Goal: Information Seeking & Learning: Understand process/instructions

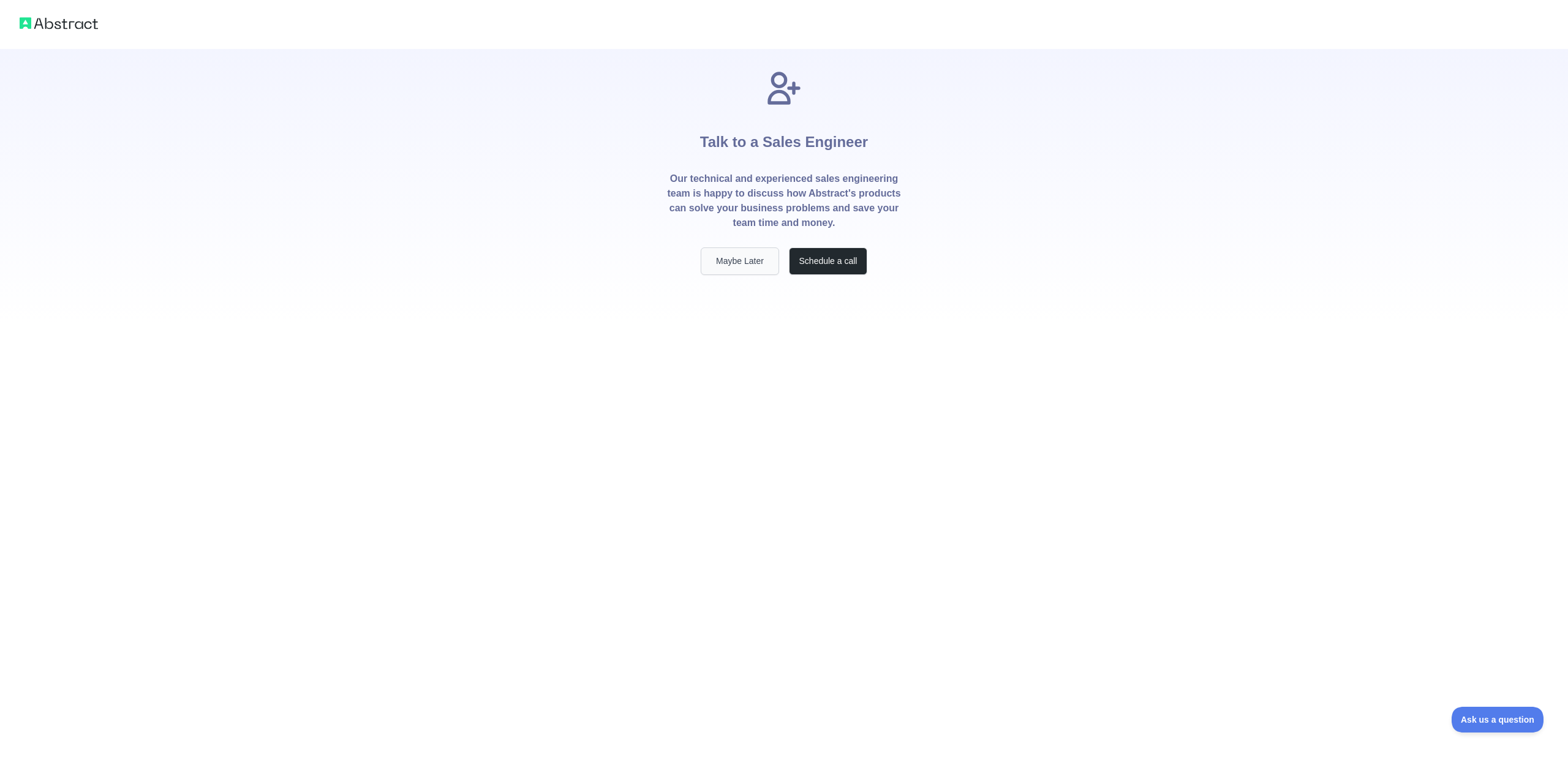
click at [740, 261] on button "Maybe Later" at bounding box center [740, 261] width 78 height 28
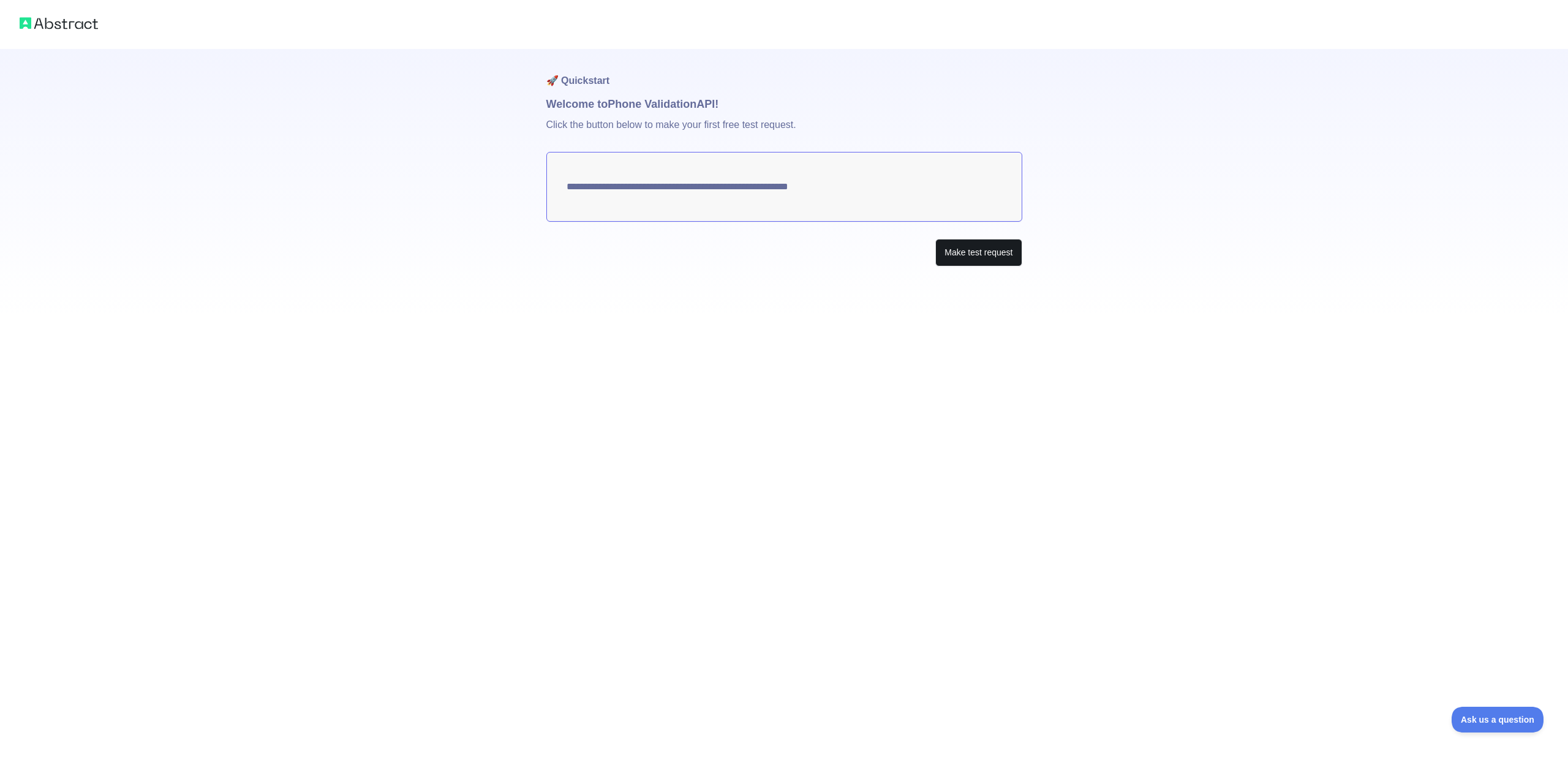
click at [983, 250] on button "Make test request" at bounding box center [979, 253] width 86 height 28
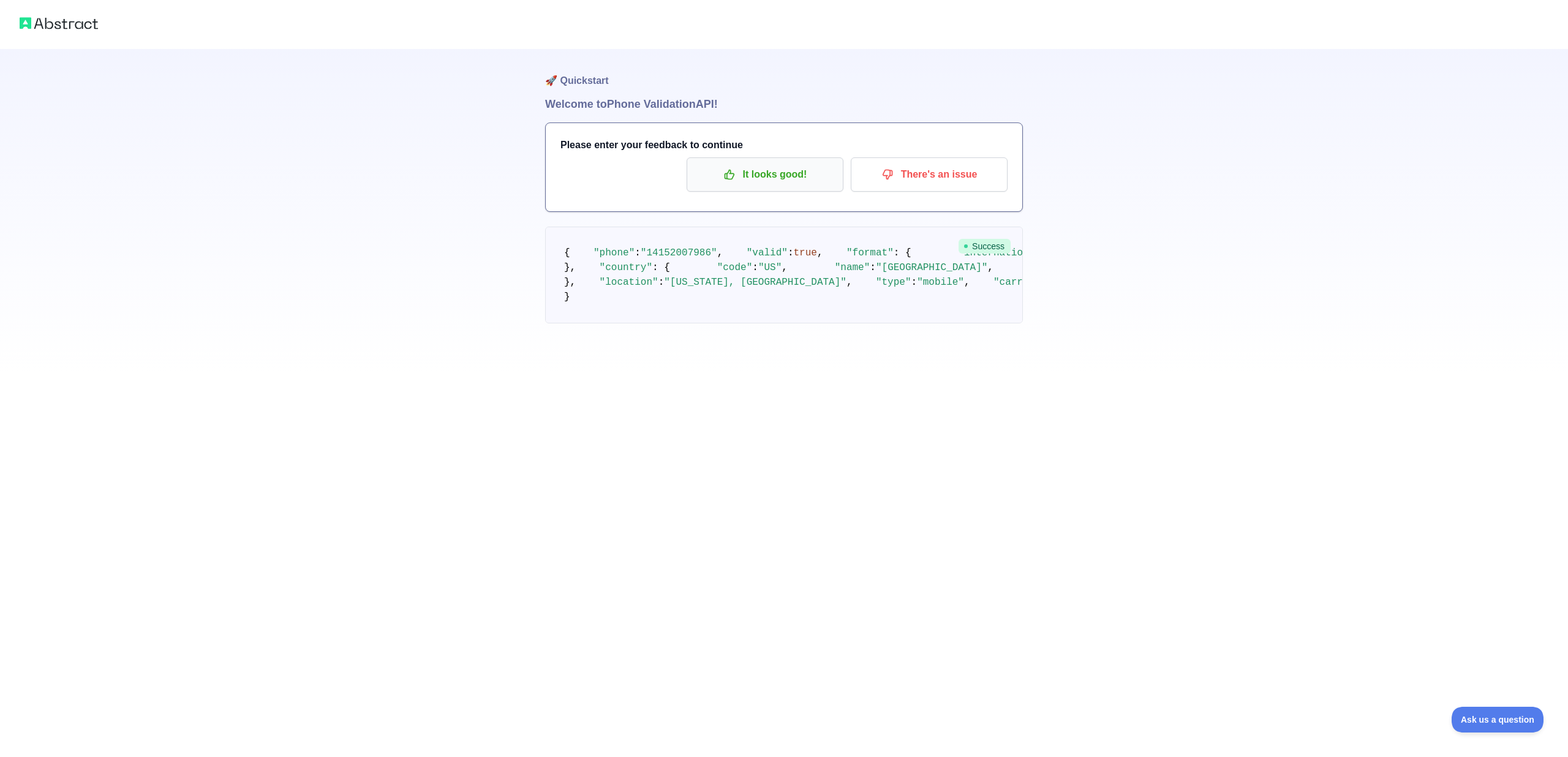
click at [762, 167] on p "It looks good!" at bounding box center [765, 175] width 139 height 21
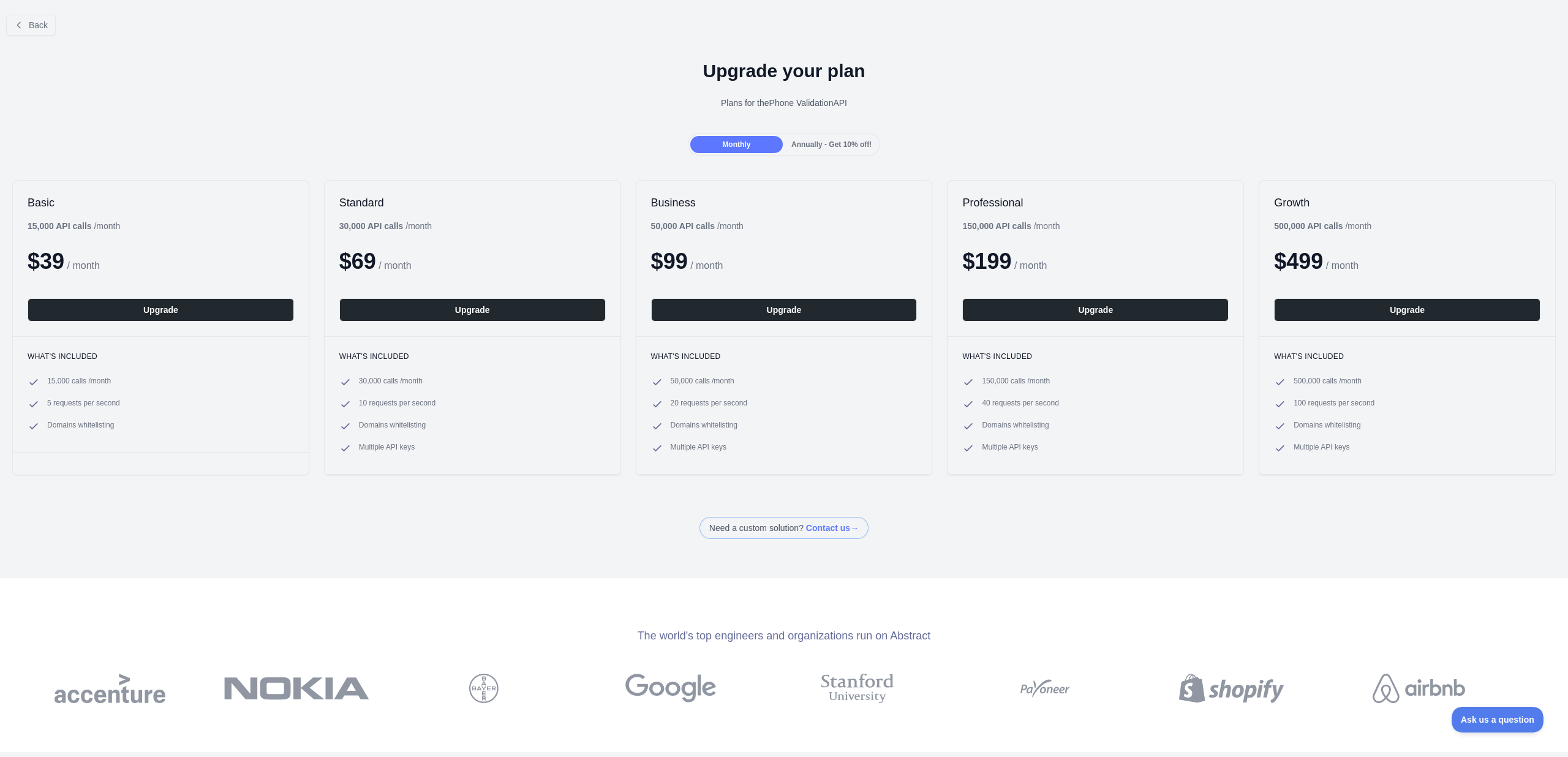
click at [58, 22] on div "Back" at bounding box center [784, 25] width 1568 height 41
click at [28, 27] on button "Back" at bounding box center [31, 25] width 49 height 21
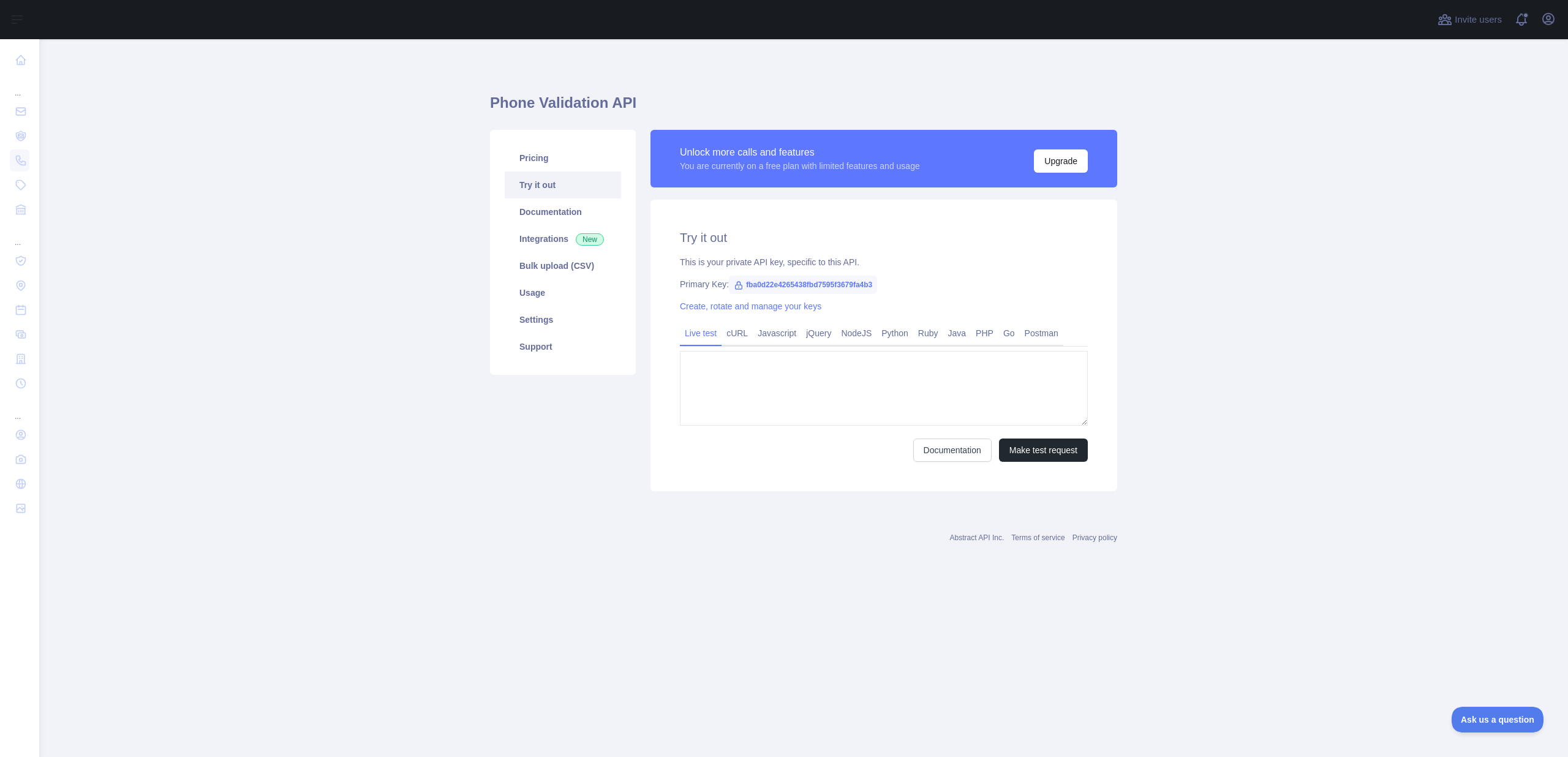
type textarea "**********"
click at [906, 332] on link "Python" at bounding box center [895, 333] width 37 height 20
click at [1047, 460] on button "Copy code" at bounding box center [1057, 448] width 62 height 23
click at [1215, 377] on main "Phone Validation API Pricing Try it out Documentation Integrations New Bulk upl…" at bounding box center [804, 398] width 1529 height 718
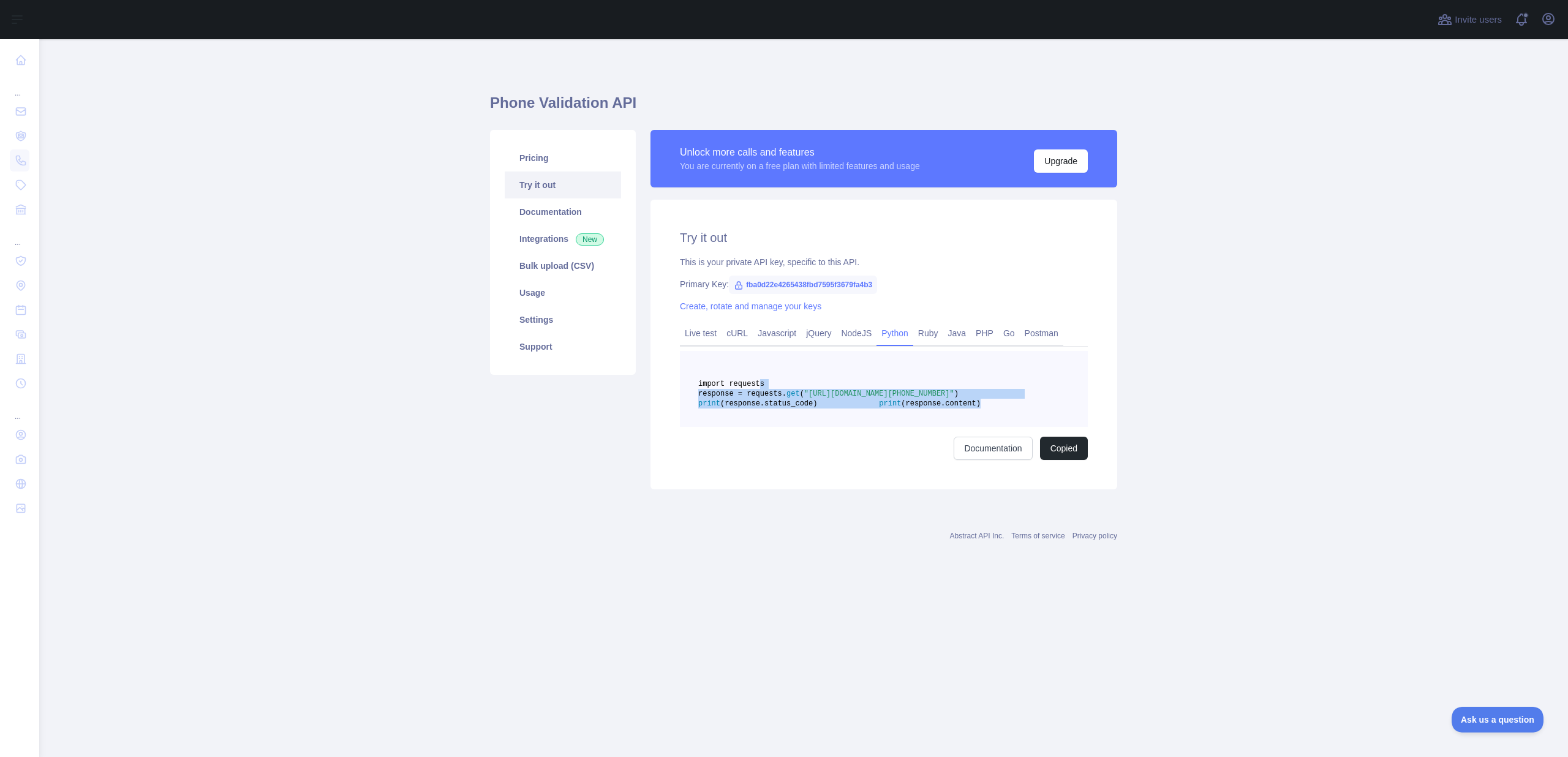
drag, startPoint x: 760, startPoint y: 382, endPoint x: 872, endPoint y: 439, distance: 125.7
click at [872, 427] on pre "import requests response = requests. get ( "[URL][DOMAIN_NAME][PHONE_NUMBER]" )…" at bounding box center [884, 388] width 408 height 76
copy code "import requests response = requests. get ( "[URL][DOMAIN_NAME][PHONE_NUMBER]" )…"
click at [553, 209] on link "Documentation" at bounding box center [563, 212] width 116 height 27
